Goal: Transaction & Acquisition: Purchase product/service

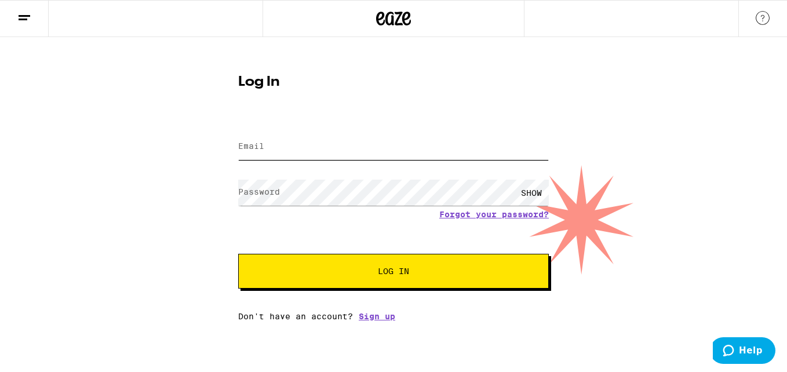
type input "[EMAIL_ADDRESS][DOMAIN_NAME]"
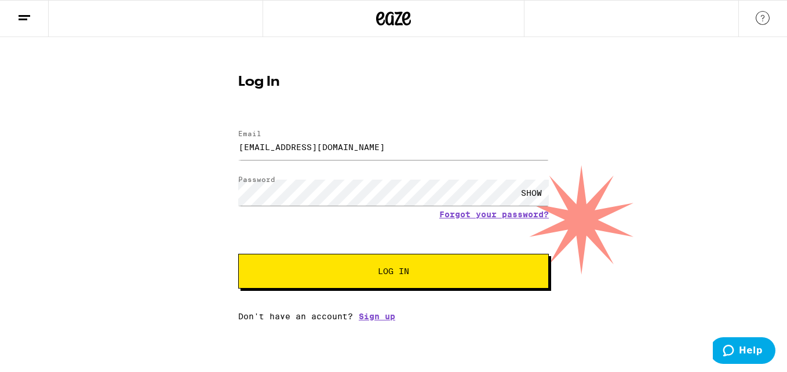
drag, startPoint x: 401, startPoint y: 262, endPoint x: 379, endPoint y: 277, distance: 26.4
click at [379, 275] on span "Log In" at bounding box center [393, 271] width 31 height 8
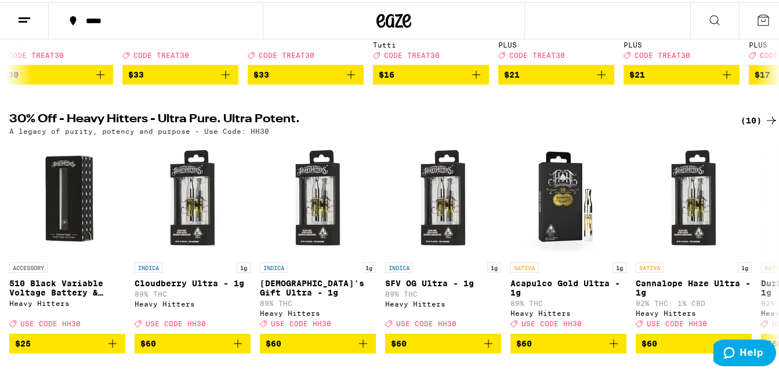
scroll to position [326, 0]
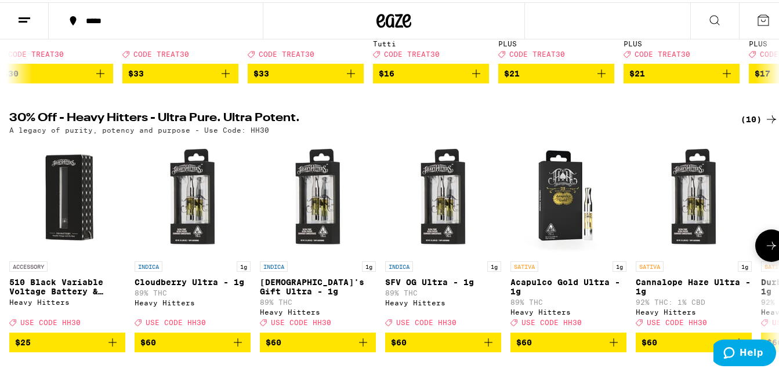
click at [615, 347] on icon "Add to bag" at bounding box center [614, 340] width 14 height 14
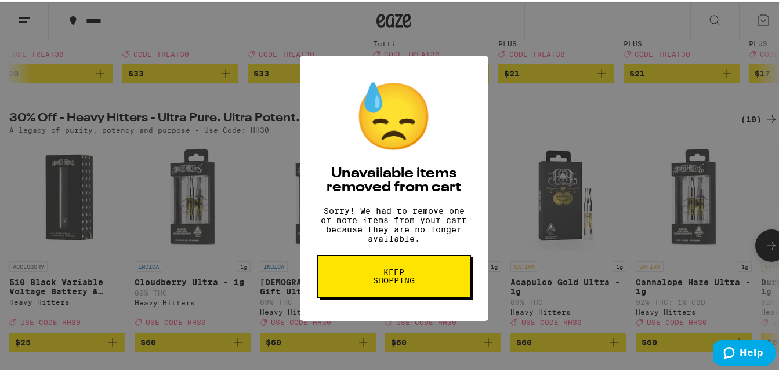
click at [384, 264] on button "Keep Shopping" at bounding box center [394, 274] width 154 height 43
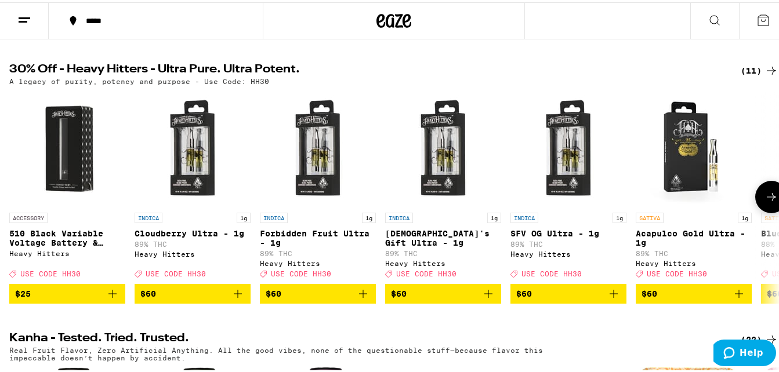
scroll to position [376, 0]
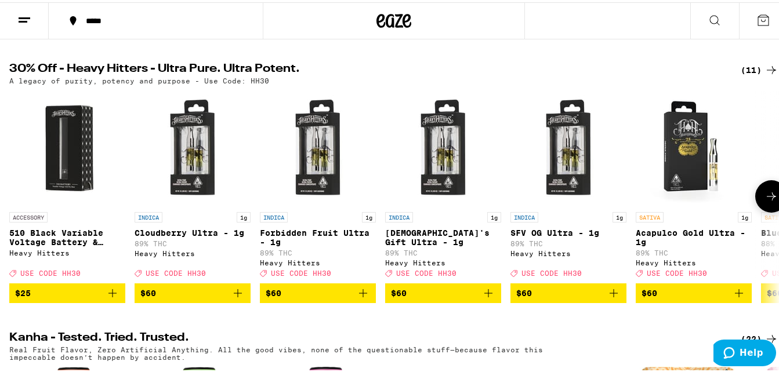
click at [108, 298] on icon "Add to bag" at bounding box center [113, 291] width 14 height 14
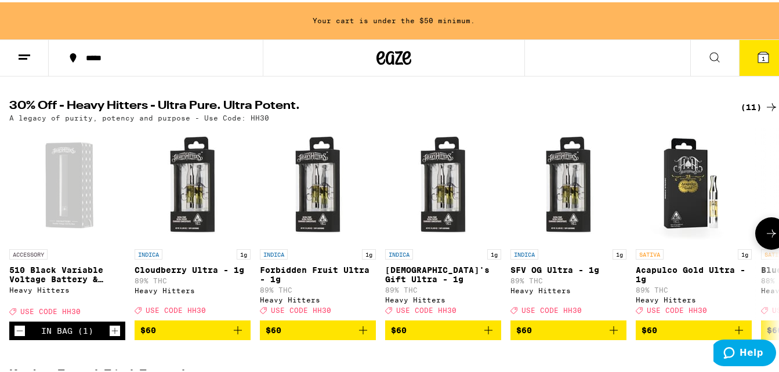
scroll to position [413, 0]
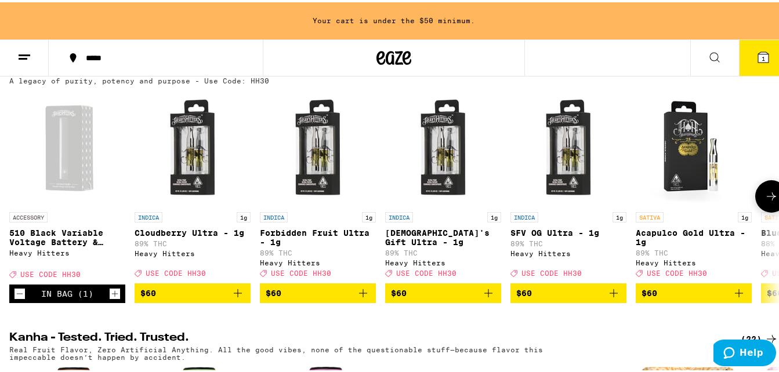
click at [618, 298] on icon "Add to bag" at bounding box center [614, 291] width 14 height 14
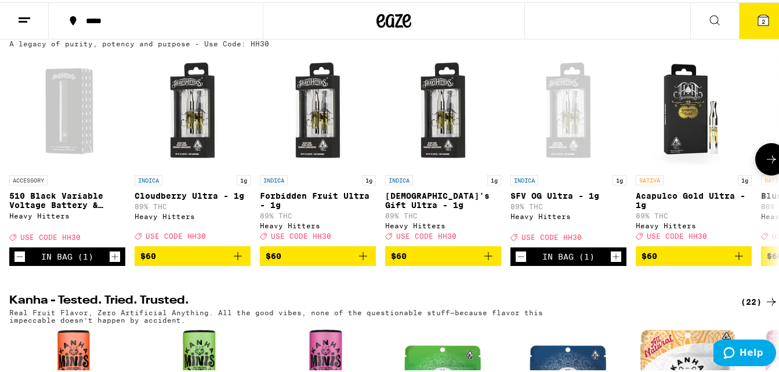
scroll to position [376, 0]
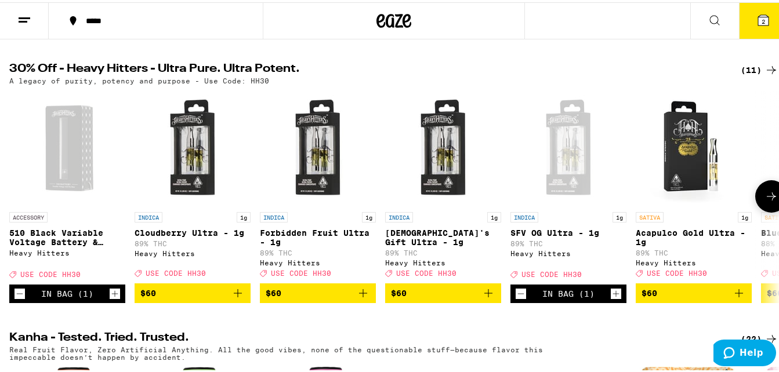
click at [520, 299] on icon "Decrement" at bounding box center [521, 292] width 10 height 14
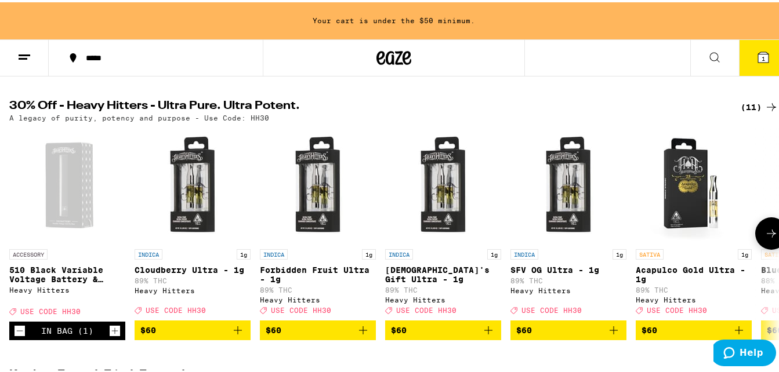
scroll to position [413, 0]
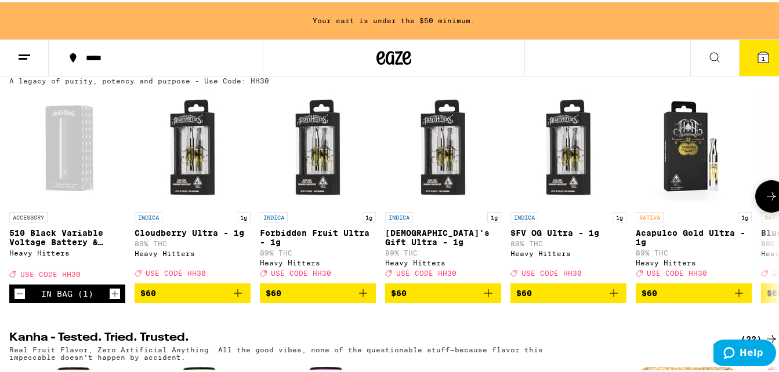
click at [739, 298] on icon "Add to bag" at bounding box center [739, 291] width 14 height 14
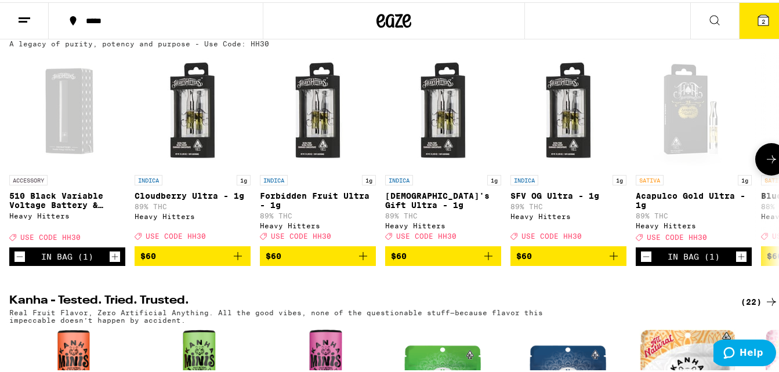
scroll to position [376, 0]
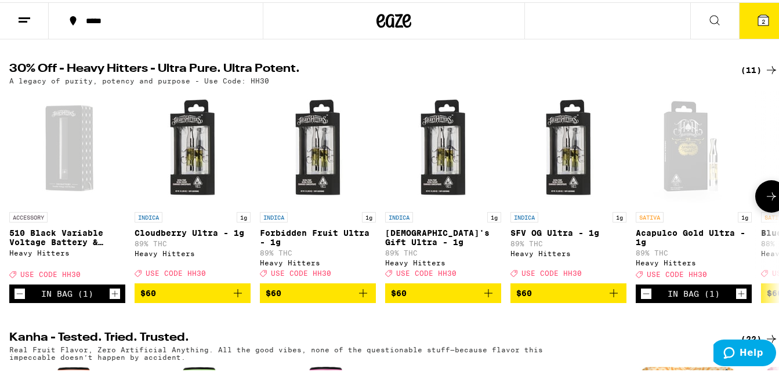
click at [761, 210] on button at bounding box center [771, 194] width 32 height 32
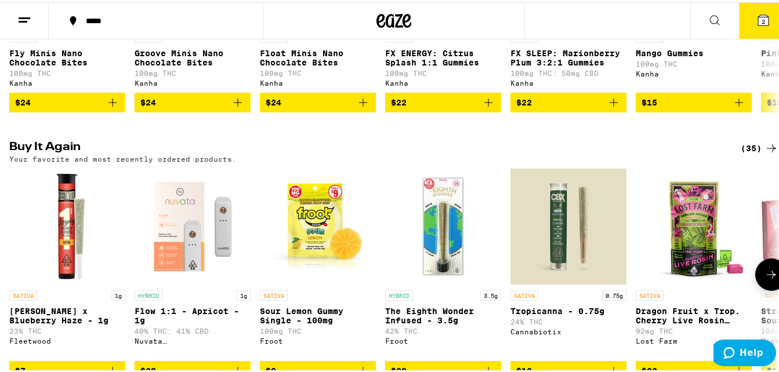
scroll to position [833, 0]
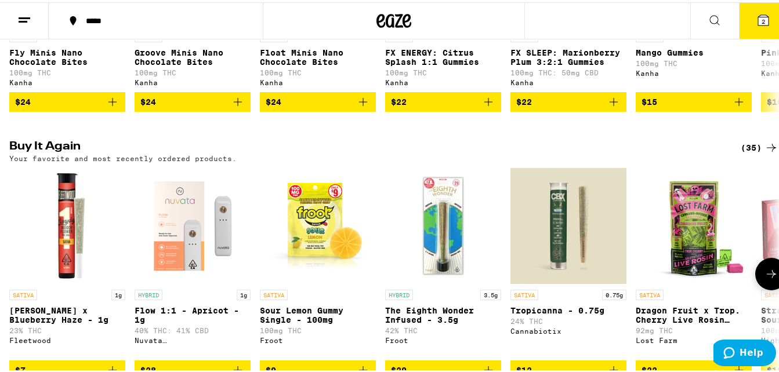
click at [755, 288] on button at bounding box center [771, 272] width 32 height 32
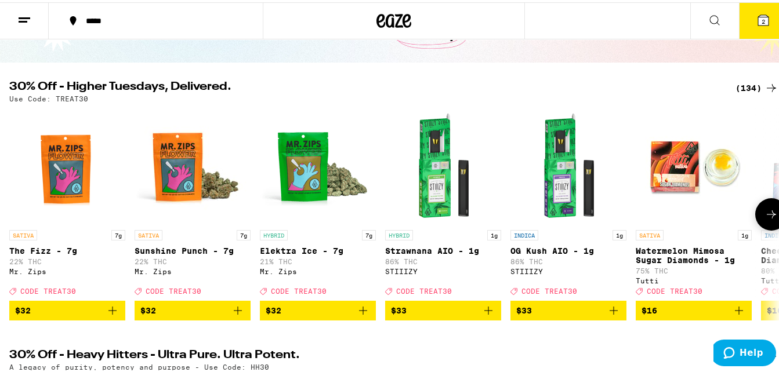
scroll to position [89, 0]
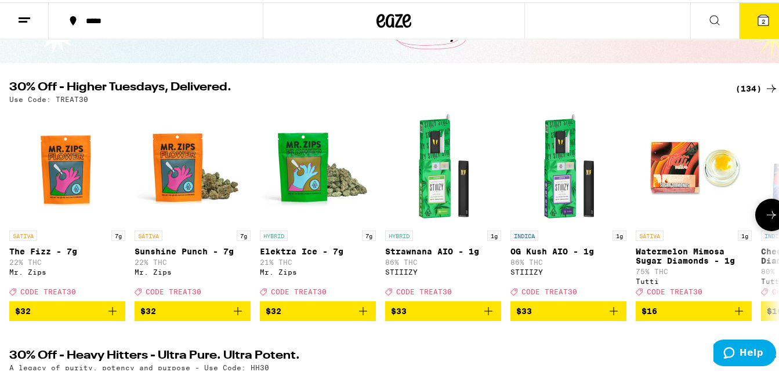
click at [764, 220] on icon at bounding box center [771, 213] width 14 height 14
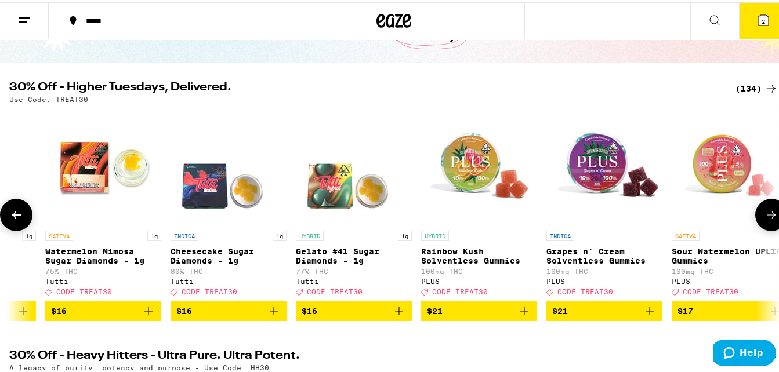
scroll to position [0, 634]
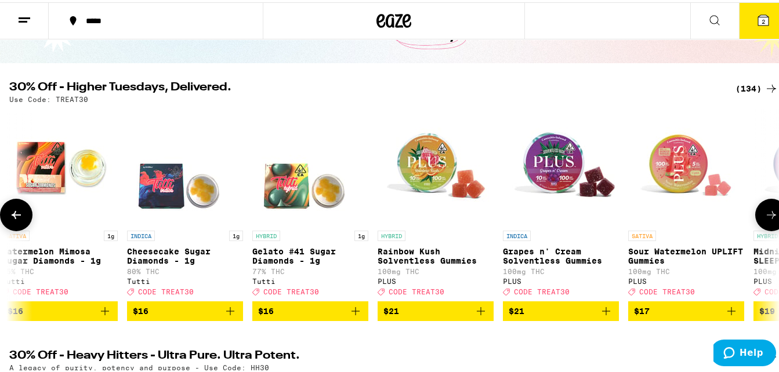
click at [21, 220] on icon at bounding box center [16, 213] width 14 height 14
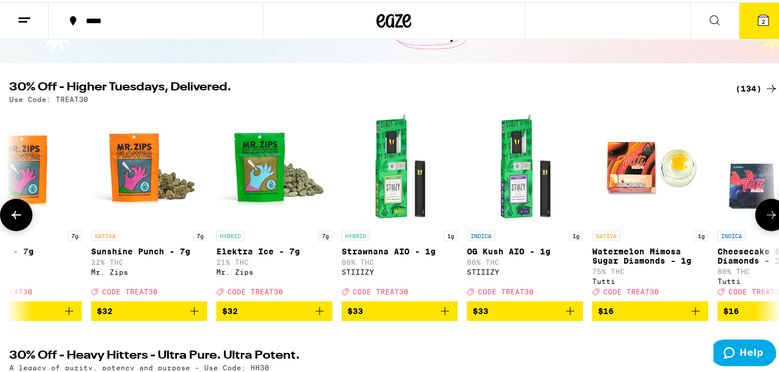
scroll to position [0, 0]
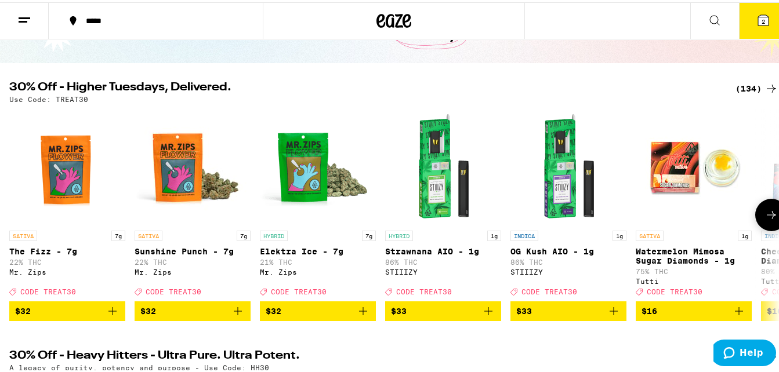
click at [764, 220] on icon at bounding box center [771, 213] width 14 height 14
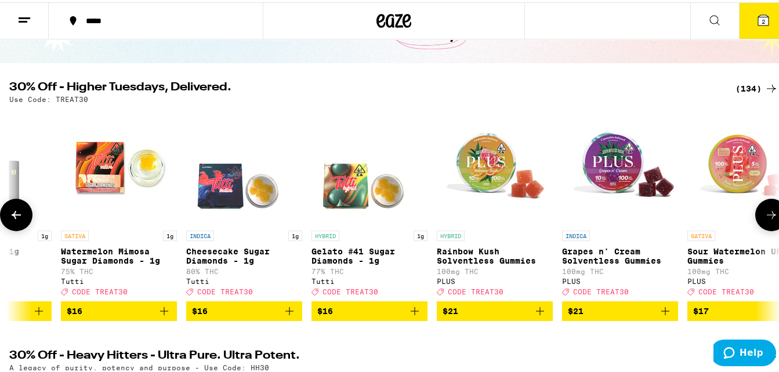
scroll to position [0, 634]
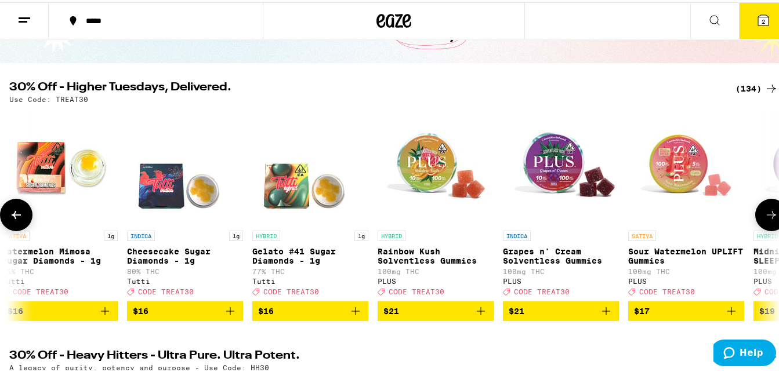
click at [764, 220] on icon at bounding box center [771, 213] width 14 height 14
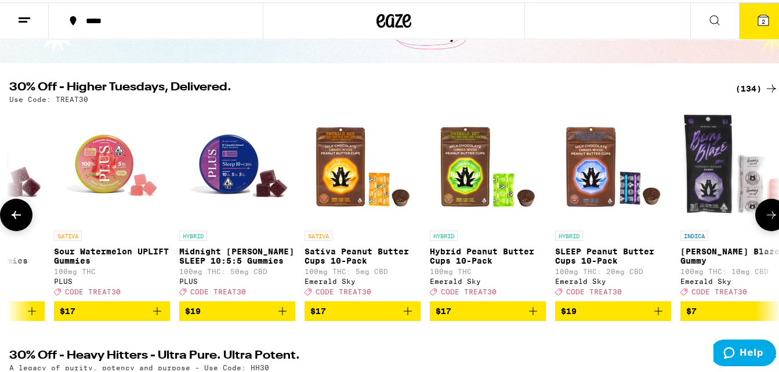
scroll to position [0, 1268]
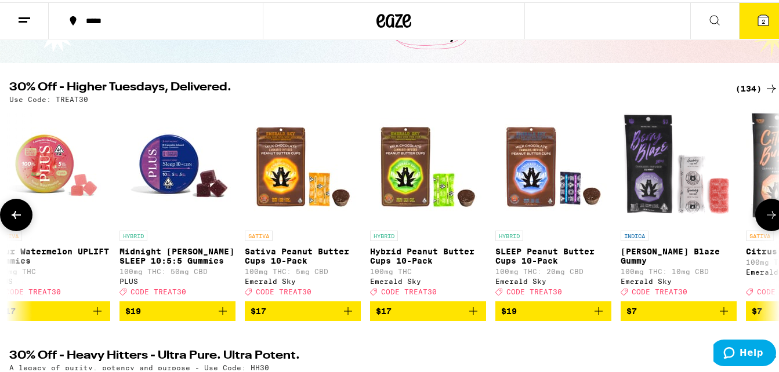
click at [764, 220] on icon at bounding box center [771, 213] width 14 height 14
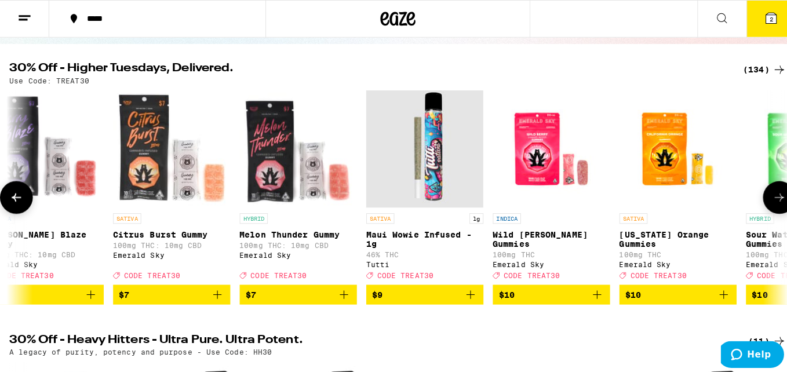
scroll to position [109, 0]
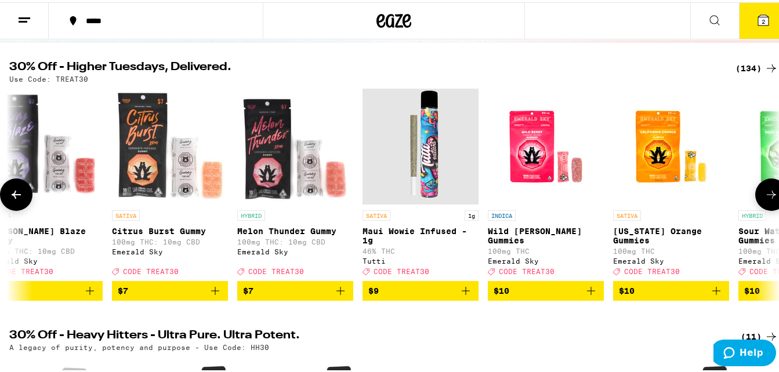
click at [467, 296] on icon "Add to bag" at bounding box center [466, 289] width 14 height 14
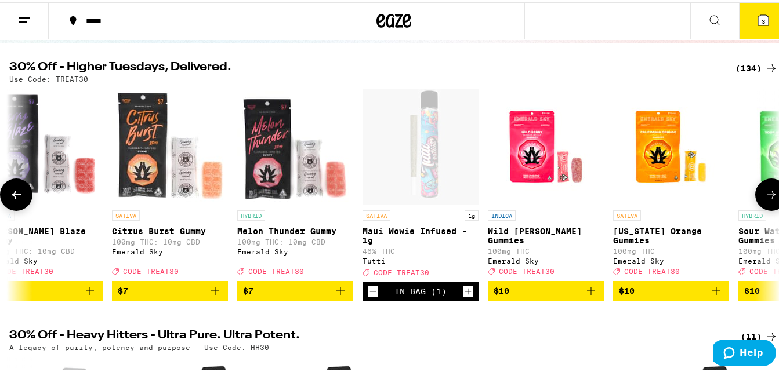
click at [467, 296] on icon "Increment" at bounding box center [468, 289] width 10 height 14
click at [759, 21] on icon at bounding box center [763, 18] width 10 height 10
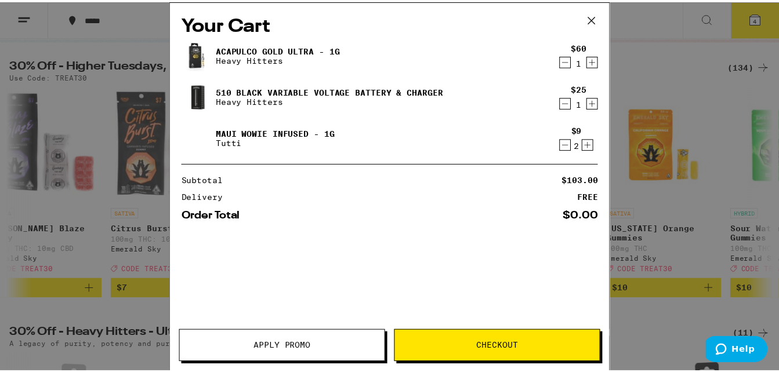
scroll to position [0, 609]
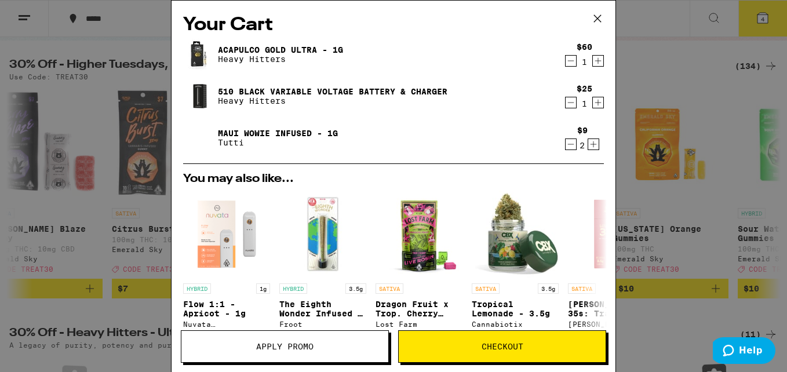
click at [311, 335] on button "Apply Promo" at bounding box center [285, 347] width 208 height 32
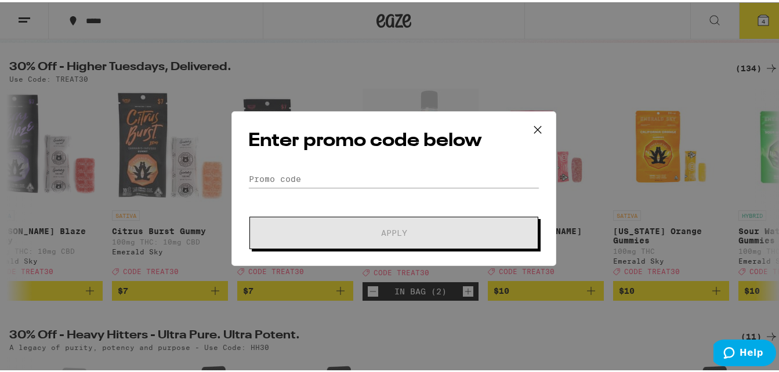
click at [305, 153] on div "Enter promo code below Promo Code Apply" at bounding box center [393, 186] width 325 height 155
click at [284, 175] on input "Promo Code" at bounding box center [393, 176] width 291 height 17
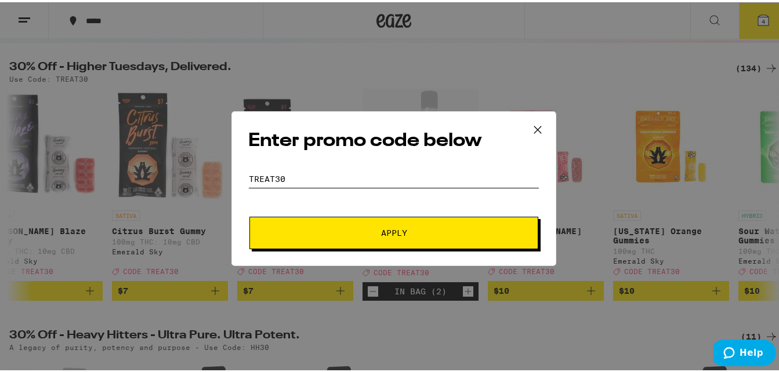
type input "TREAT30"
click at [361, 227] on span "Apply" at bounding box center [393, 231] width 209 height 8
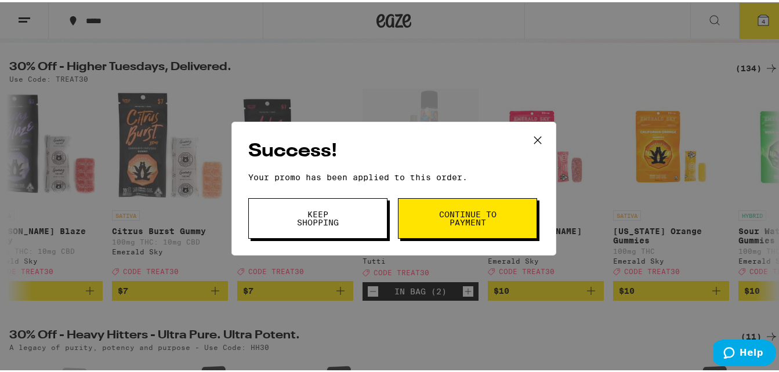
click at [532, 144] on icon at bounding box center [537, 137] width 17 height 17
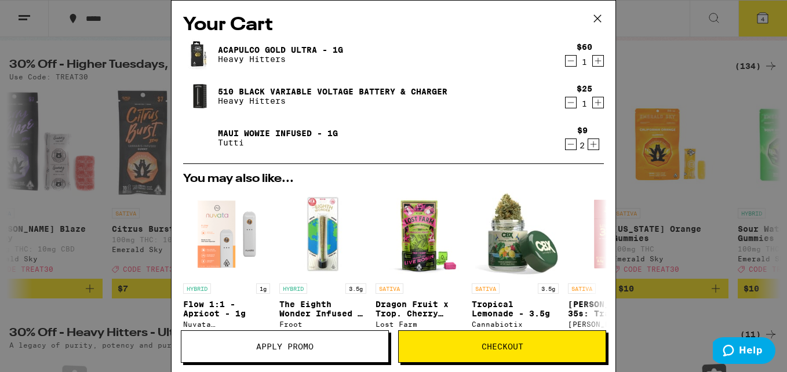
click at [289, 351] on span "Apply Promo" at bounding box center [284, 347] width 57 height 8
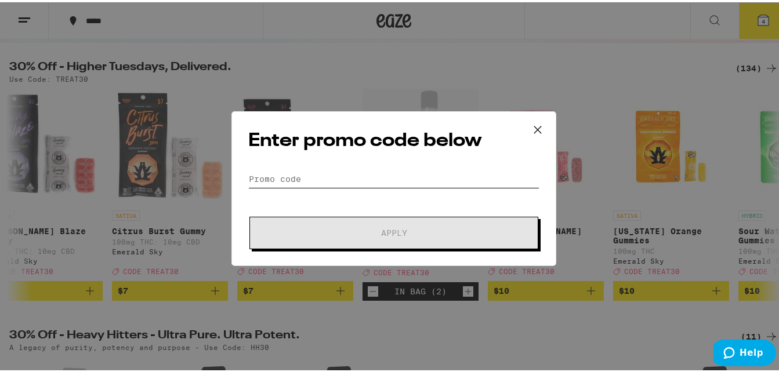
click at [313, 174] on input "Promo Code" at bounding box center [393, 176] width 291 height 17
type input "R"
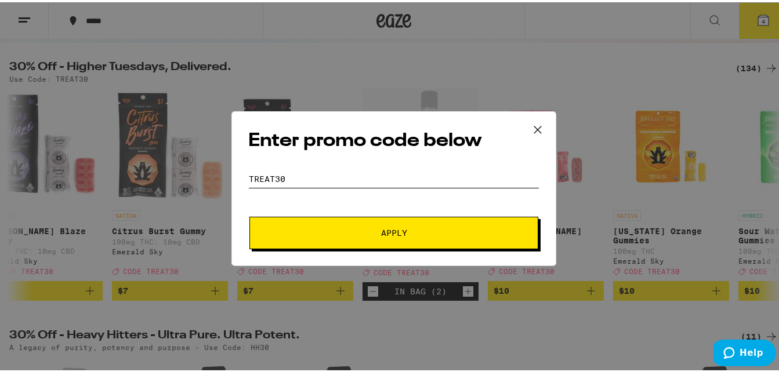
type input "TREAT30"
click at [381, 227] on span "Apply" at bounding box center [394, 231] width 26 height 8
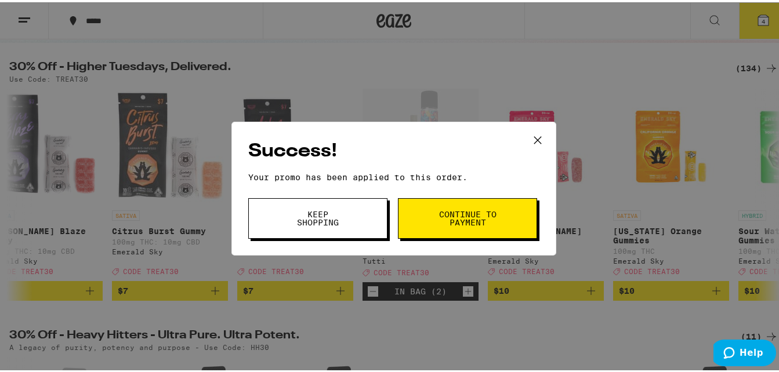
click at [338, 219] on span "Keep Shopping" at bounding box center [317, 216] width 59 height 16
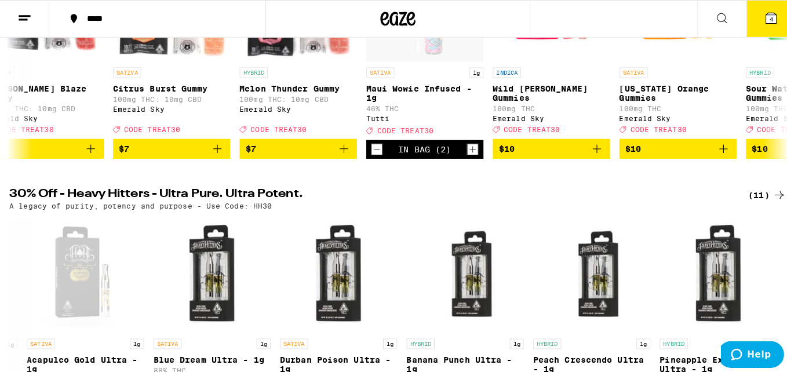
scroll to position [251, 0]
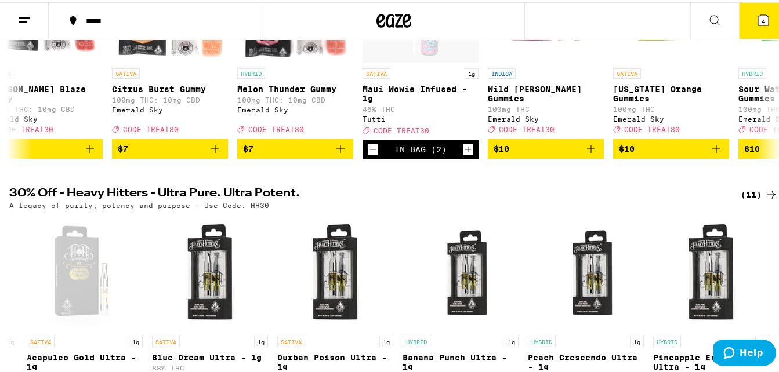
click at [763, 23] on button "4" at bounding box center [763, 19] width 49 height 36
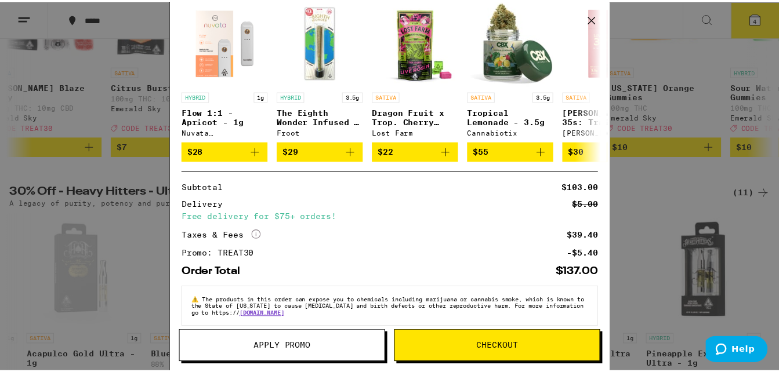
scroll to position [195, 0]
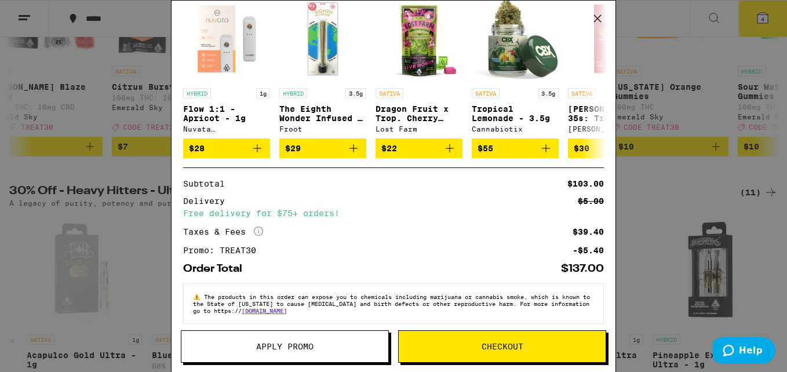
click at [307, 347] on span "Apply Promo" at bounding box center [284, 347] width 57 height 8
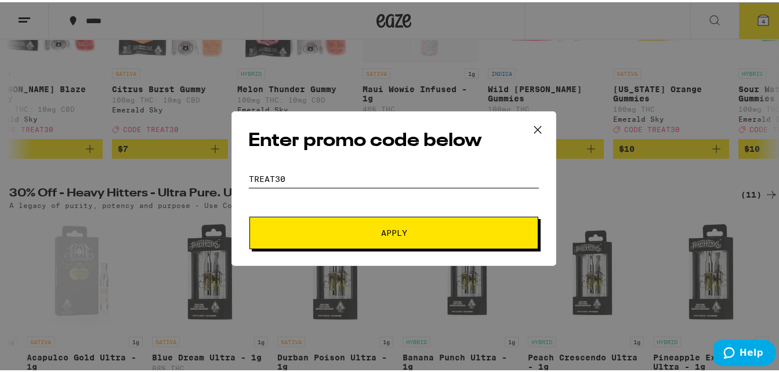
click at [316, 176] on input "TREAT30" at bounding box center [393, 176] width 291 height 17
type input "T"
type input "hh30"
click at [413, 235] on button "Apply" at bounding box center [393, 231] width 289 height 32
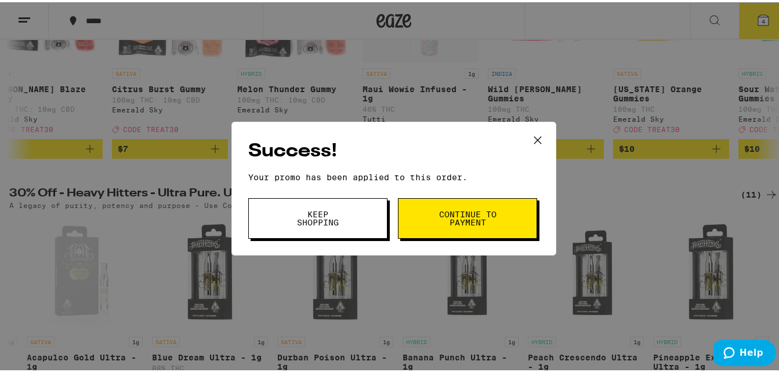
click at [448, 223] on span "Continue to payment" at bounding box center [467, 216] width 59 height 16
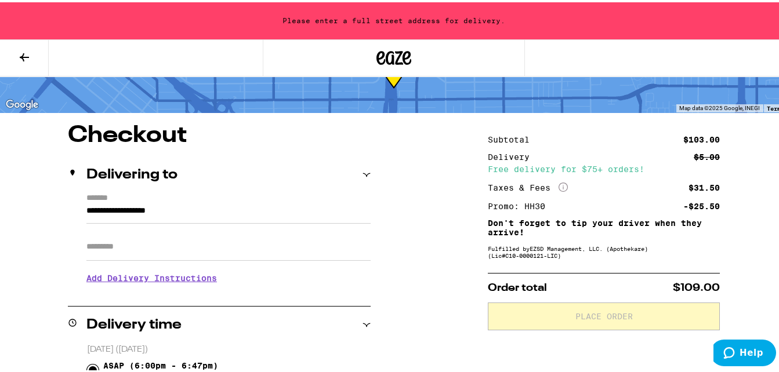
scroll to position [122, 0]
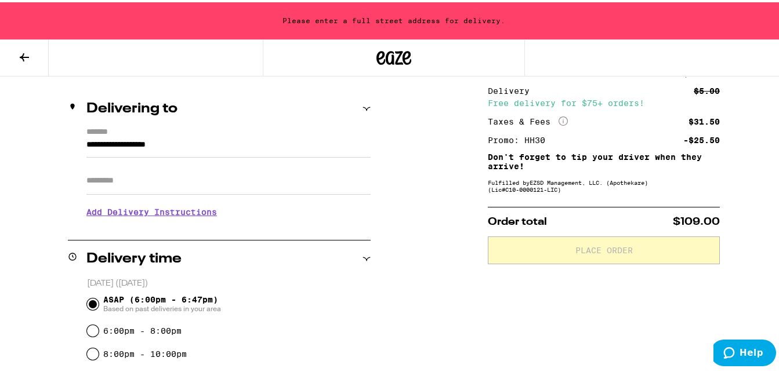
click at [106, 153] on input "**********" at bounding box center [228, 146] width 284 height 20
click at [82, 144] on div "**********" at bounding box center [219, 175] width 303 height 100
click at [86, 143] on input "**********" at bounding box center [228, 146] width 284 height 20
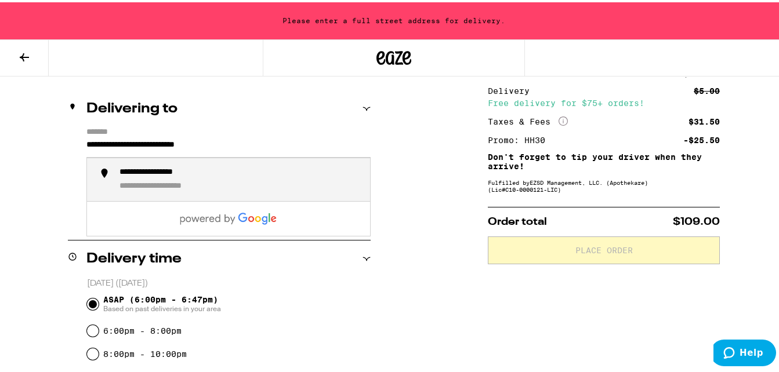
click at [190, 169] on div "**********" at bounding box center [166, 170] width 95 height 10
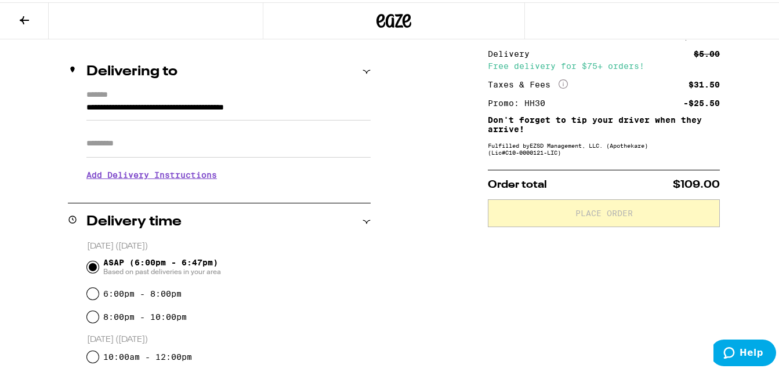
type input "**********"
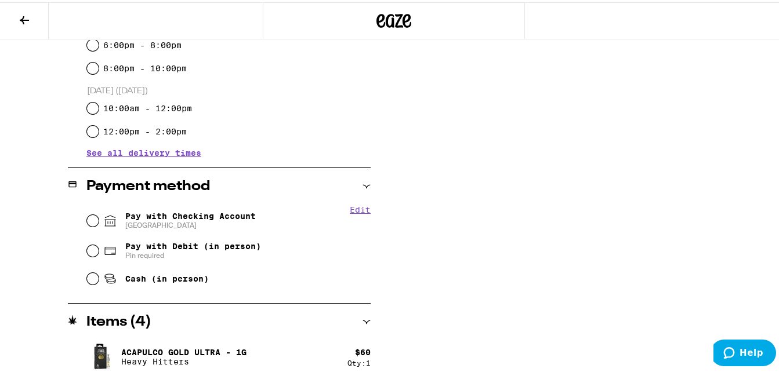
scroll to position [371, 0]
click at [92, 274] on input "Cash (in person)" at bounding box center [93, 276] width 12 height 12
radio input "true"
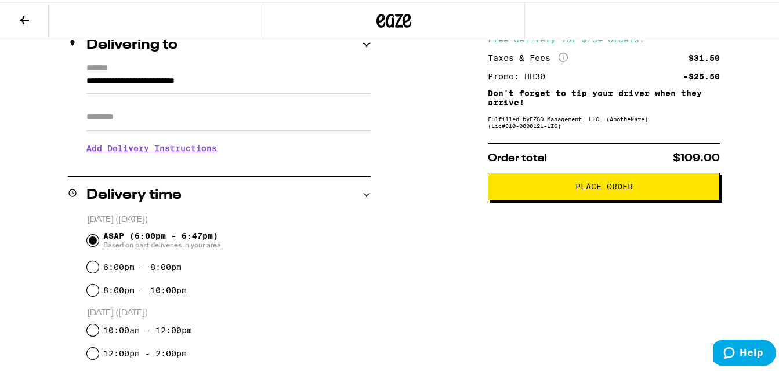
scroll to position [148, 0]
click at [571, 199] on button "Place Order" at bounding box center [604, 185] width 232 height 28
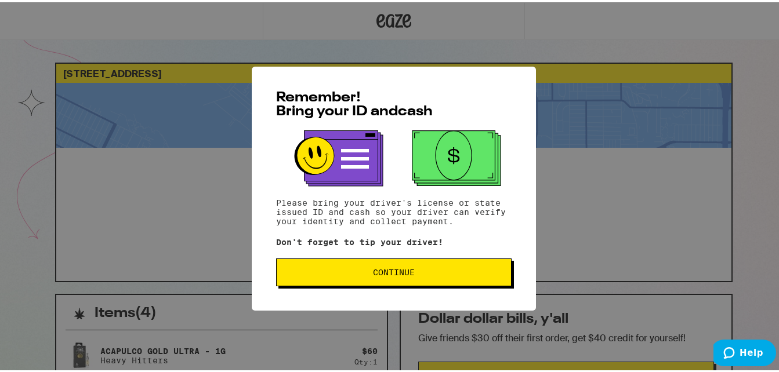
click at [395, 274] on span "Continue" at bounding box center [394, 270] width 42 height 8
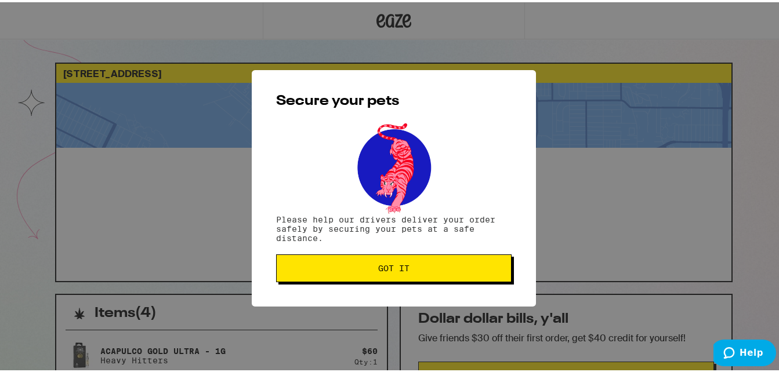
click at [395, 277] on button "Got it" at bounding box center [393, 266] width 235 height 28
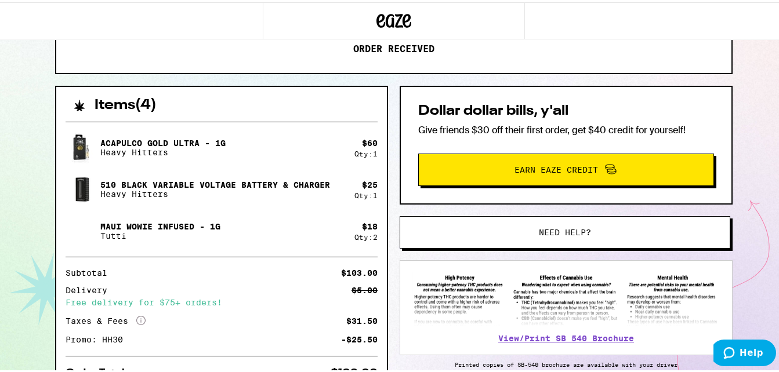
scroll to position [269, 0]
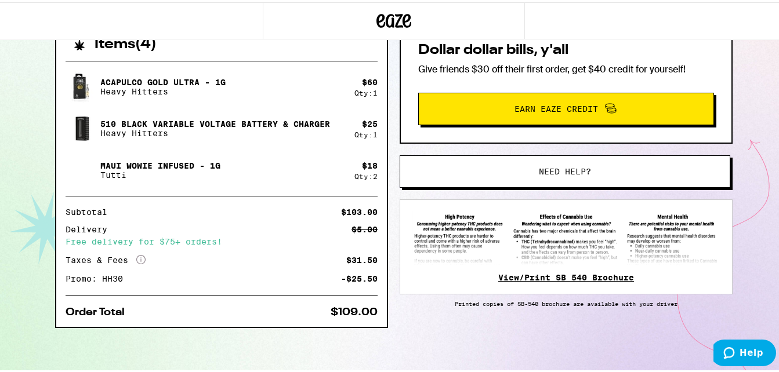
click at [545, 272] on link "View/Print SB 540 Brochure" at bounding box center [566, 275] width 136 height 9
click at [471, 164] on button "Need help?" at bounding box center [565, 169] width 331 height 32
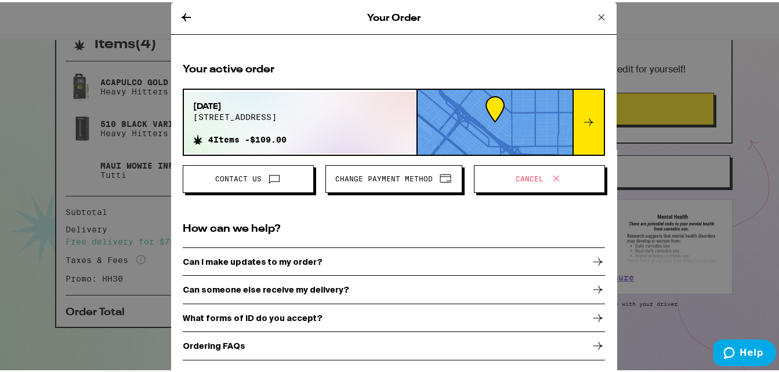
click at [248, 178] on span "Contact Us" at bounding box center [238, 176] width 46 height 7
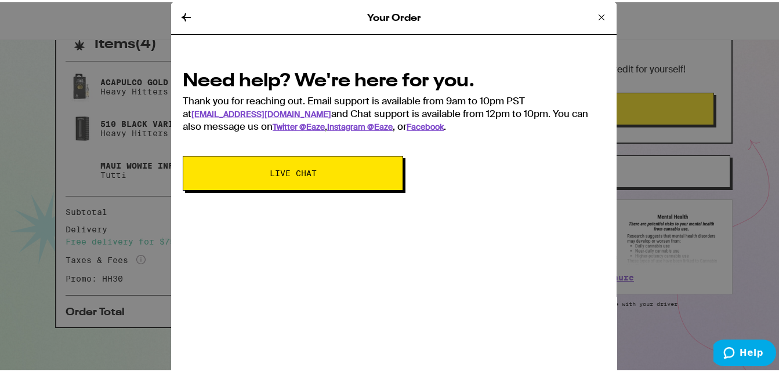
click at [183, 11] on icon at bounding box center [186, 15] width 14 height 14
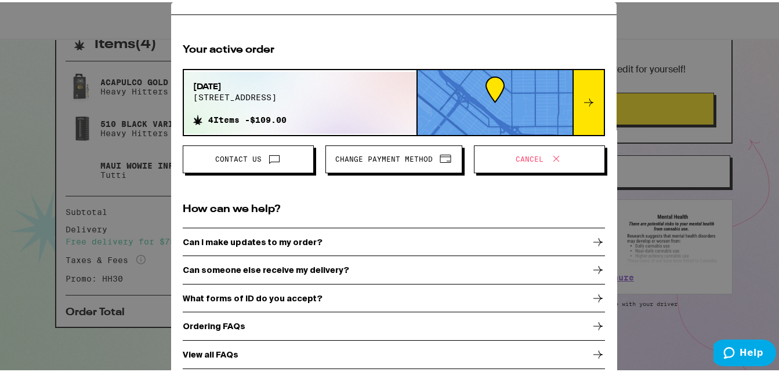
scroll to position [26, 0]
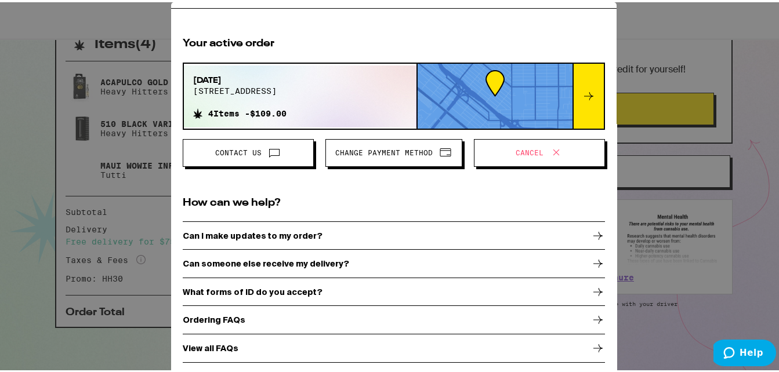
click at [344, 261] on div "Can someone else receive my delivery?" at bounding box center [394, 261] width 422 height 29
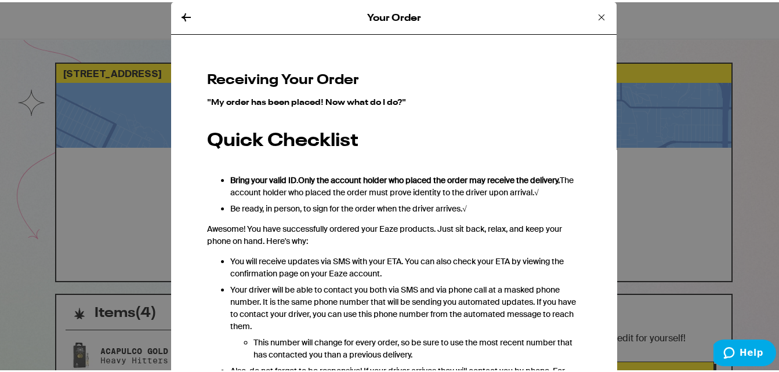
click at [179, 17] on icon at bounding box center [186, 15] width 14 height 14
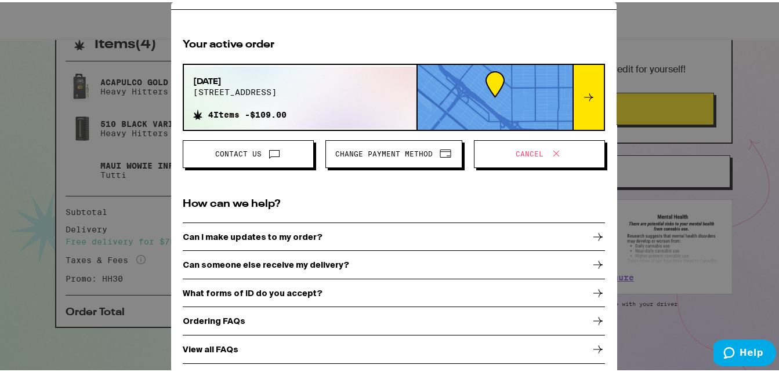
scroll to position [26, 0]
